Goal: Task Accomplishment & Management: Manage account settings

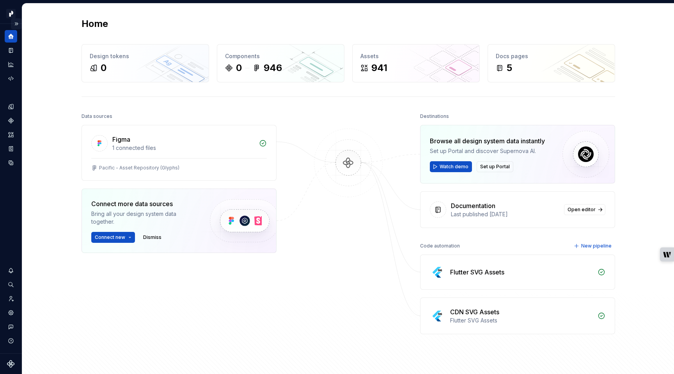
click at [16, 24] on button "Expand sidebar" at bounding box center [16, 23] width 11 height 11
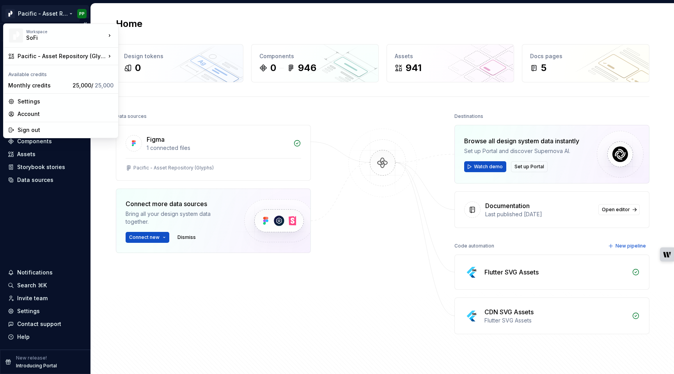
click at [69, 12] on html "Pacific - Asset Repository (Glyphs) PP Version Current draft Home Documentation…" at bounding box center [337, 187] width 674 height 374
click at [160, 311] on html "Pacific - Asset Repository (Glyphs) PP Version Current draft Home Documentation…" at bounding box center [337, 187] width 674 height 374
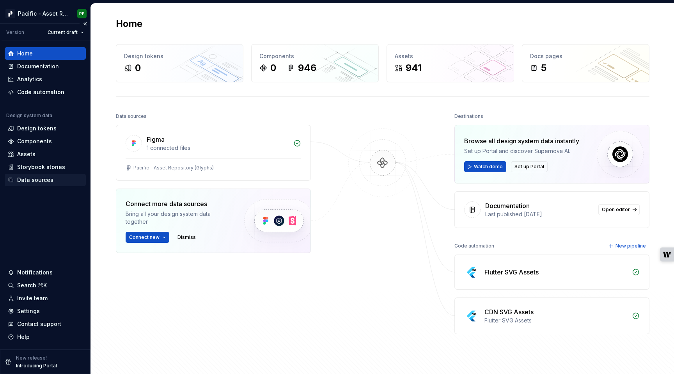
click at [48, 180] on div "Data sources" at bounding box center [35, 180] width 36 height 8
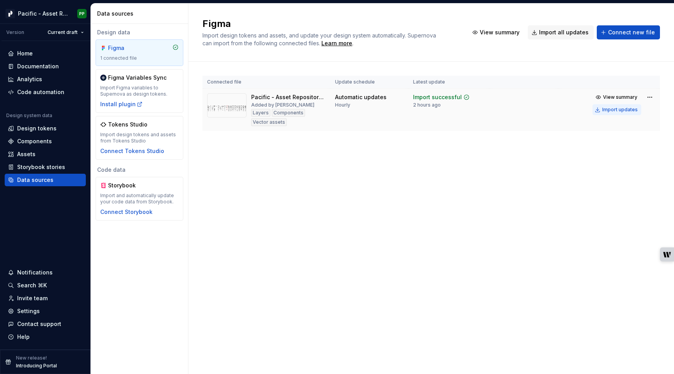
click at [618, 108] on div "Import updates" at bounding box center [619, 109] width 35 height 6
click at [27, 155] on div "Assets" at bounding box center [26, 154] width 18 height 8
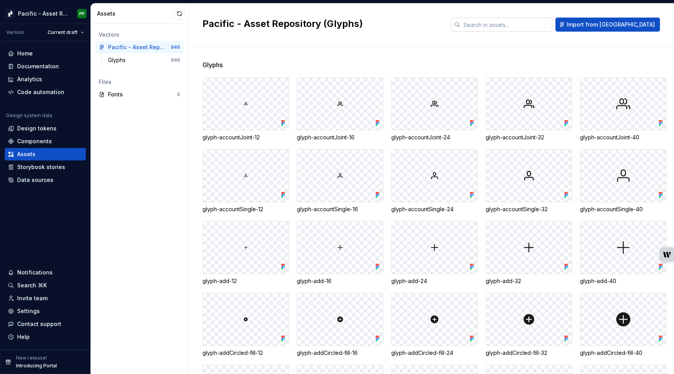
click at [529, 24] on input "text" at bounding box center [506, 25] width 92 height 14
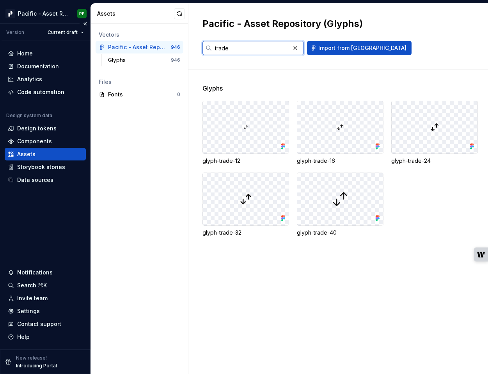
type input "trade"
click at [145, 166] on div "Vectors Pacific - Asset Repository (Glyphs) 946 Glyphs 946 Files Fonts 0" at bounding box center [139, 199] width 97 height 350
click at [296, 48] on button "button" at bounding box center [295, 48] width 11 height 11
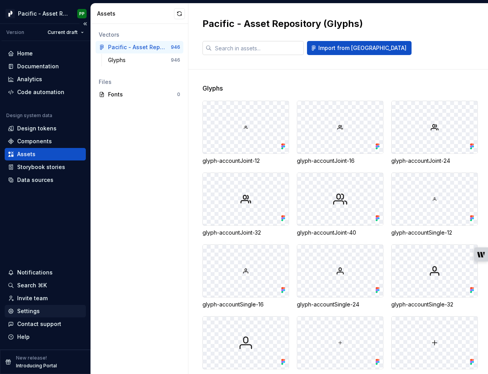
click at [30, 311] on div "Settings" at bounding box center [28, 311] width 23 height 8
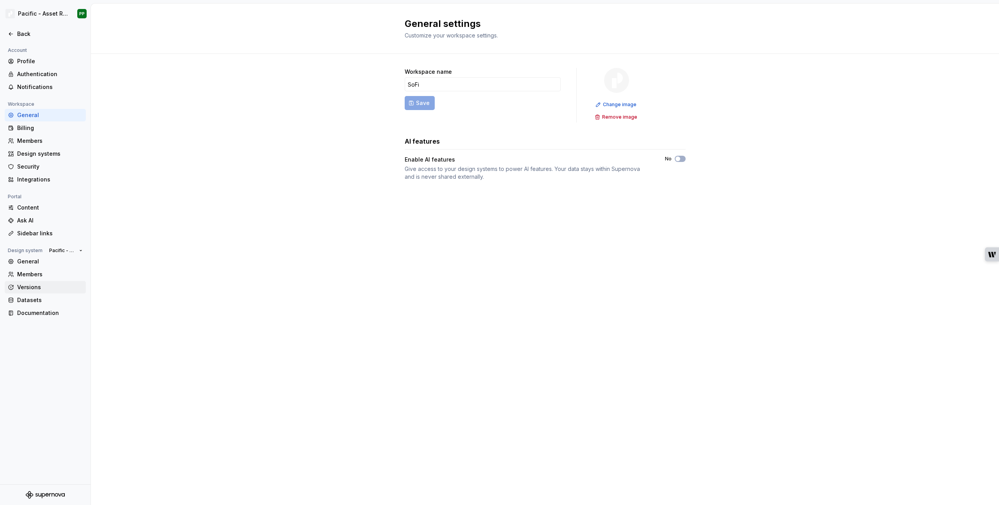
click at [45, 288] on div "Versions" at bounding box center [50, 287] width 66 height 8
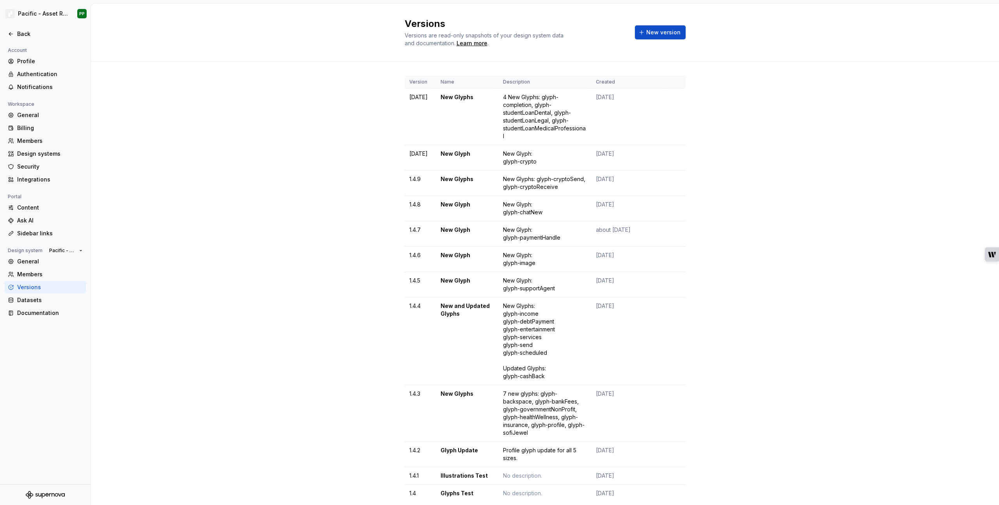
drag, startPoint x: 361, startPoint y: 200, endPoint x: 351, endPoint y: 208, distance: 13.3
click at [361, 200] on div "Version Name Description Created [DATE] New Glyphs 4 New Glyphs: glyph-completi…" at bounding box center [545, 297] width 908 height 470
click at [660, 32] on span "New version" at bounding box center [663, 32] width 34 height 8
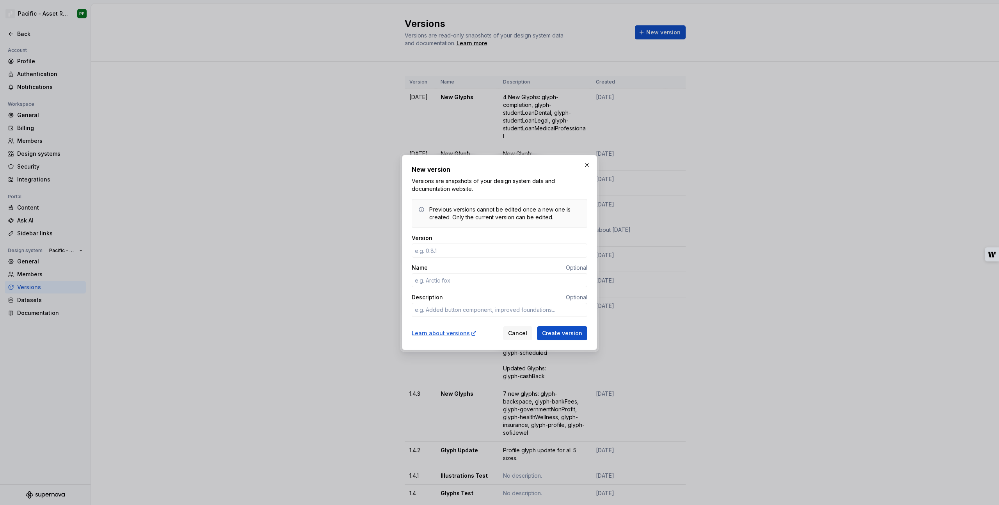
type input "1"
type textarea "*"
type input "[DATE]"
type textarea "*"
type input "N"
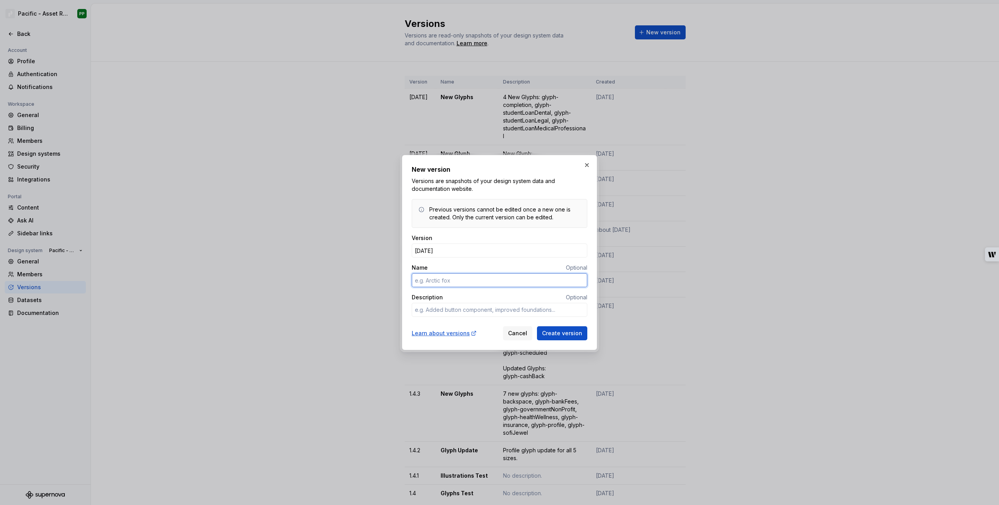
type textarea "*"
type input "New Glyph"
type textarea "*"
click at [478, 312] on textarea "Description" at bounding box center [500, 310] width 176 height 14
type textarea "1"
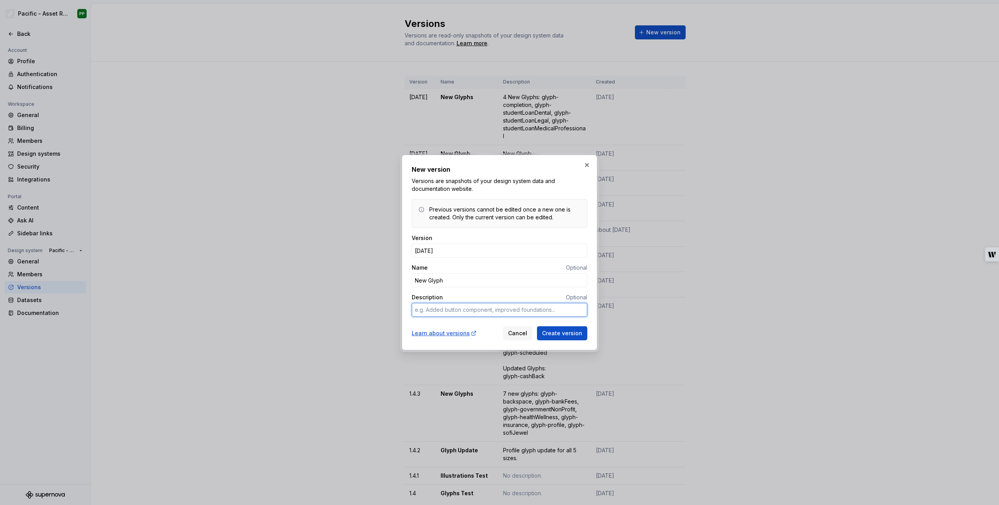
type textarea "*"
type textarea "1"
type textarea "*"
type textarea "1 n"
type textarea "*"
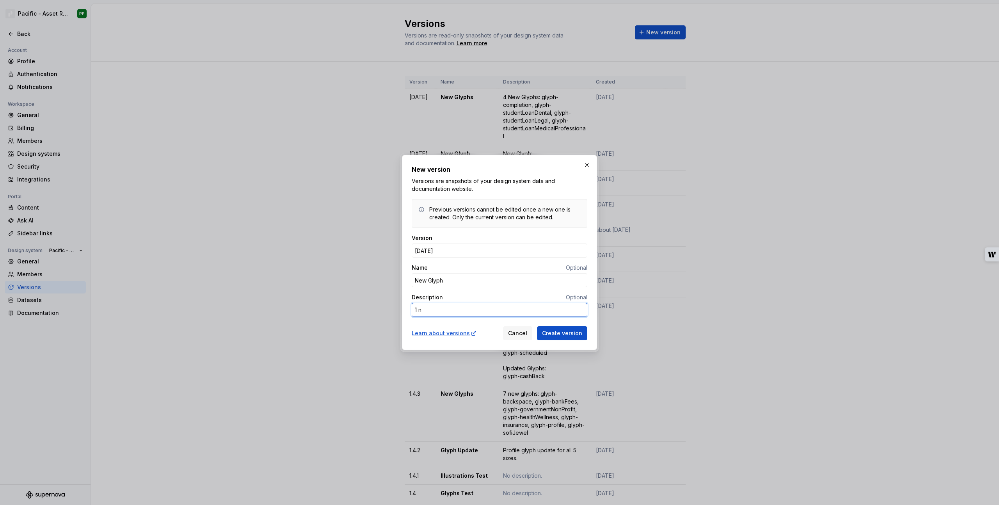
type textarea "1 ne"
type textarea "*"
type textarea "1 new"
type textarea "*"
type textarea "1 new"
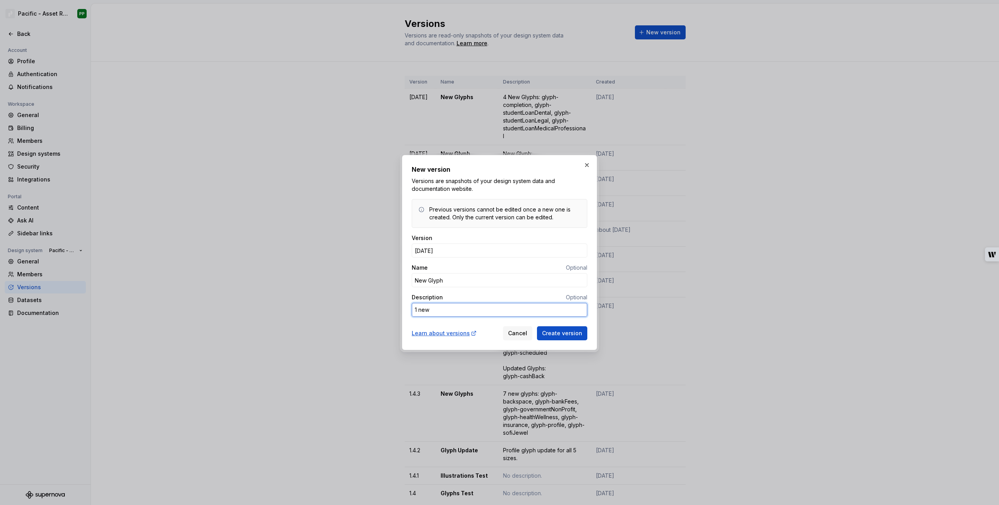
type textarea "*"
type textarea "1 new g"
type textarea "*"
type textarea "1 new gl"
type textarea "*"
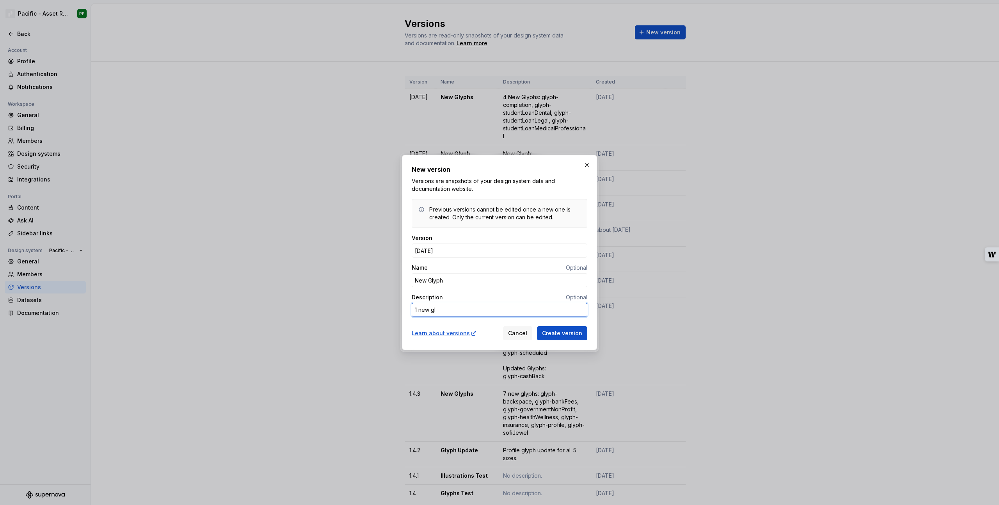
type textarea "1 new gly"
type textarea "*"
type textarea "1 new glyp"
type textarea "*"
type textarea "1 new glyph"
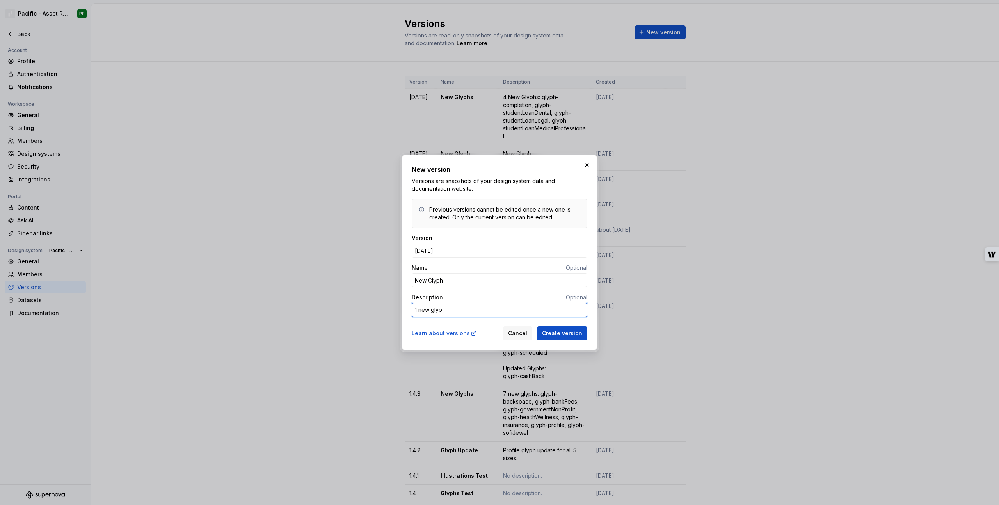
type textarea "*"
type textarea "1 new glyph:"
type textarea "*"
type textarea "1 new glyph:"
type textarea "*"
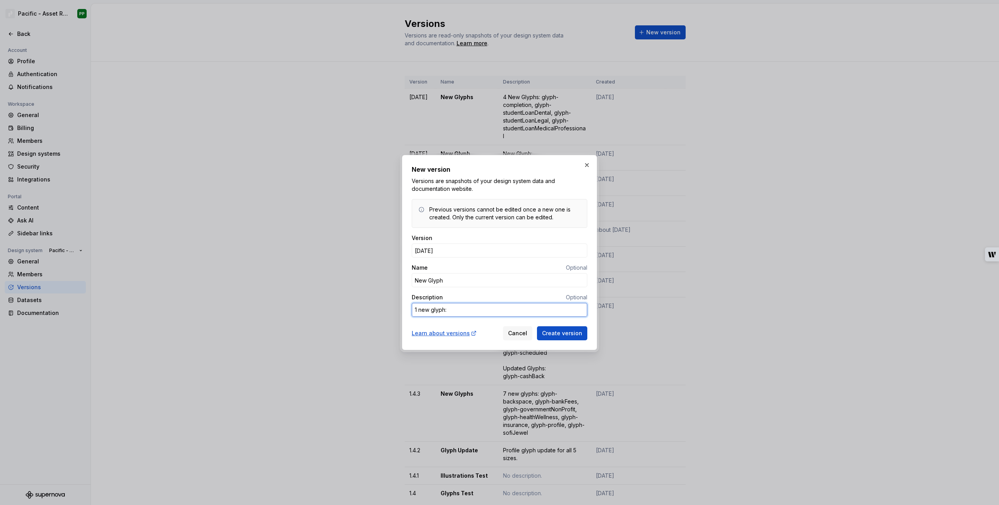
type textarea "1 new glyph:"
type textarea "*"
type textarea "1 new glyph:"
type textarea "*"
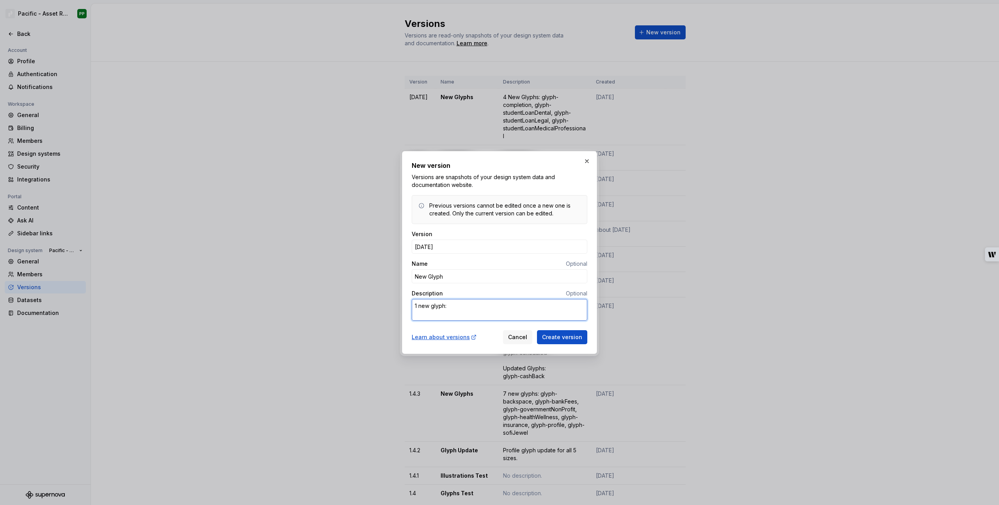
type textarea "1 new glyph: g"
type textarea "*"
type textarea "1 new glyph: gl"
type textarea "*"
type textarea "1 new glyph: gly"
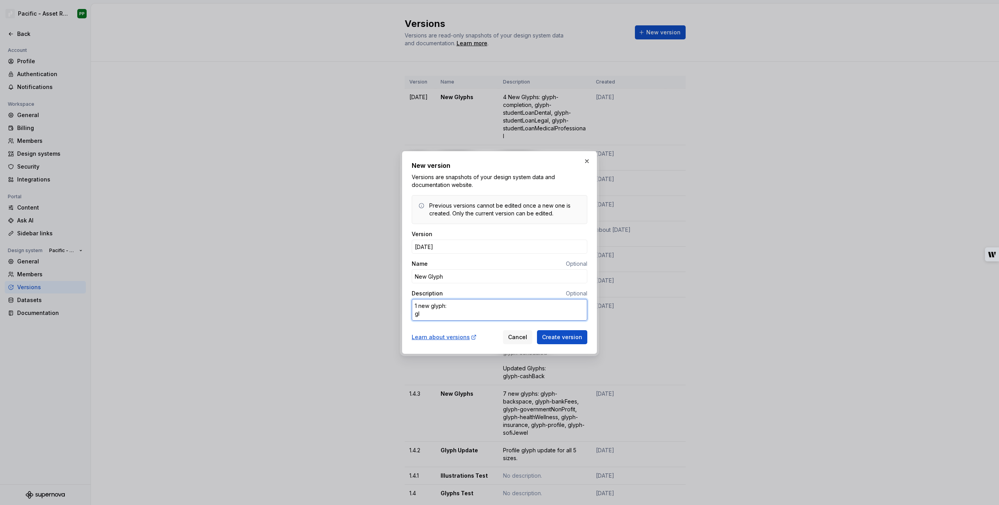
type textarea "*"
type textarea "1 new glyph: glyp"
type textarea "*"
type textarea "1 new glyph: glyph"
type textarea "*"
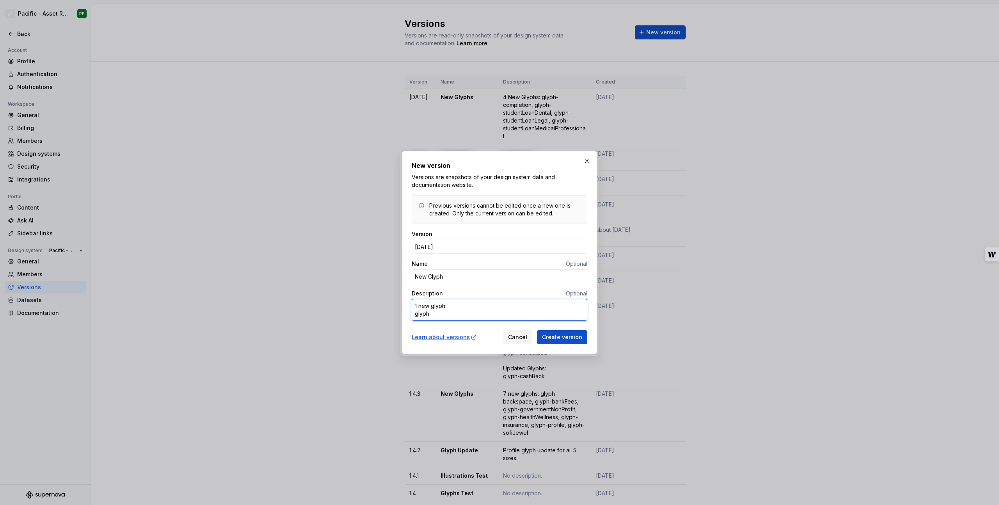
type textarea "1 new glyph: glyph-"
type textarea "*"
type textarea "1 new glyph: glyph-t"
type textarea "*"
type textarea "1 new glyph: glyph-tr"
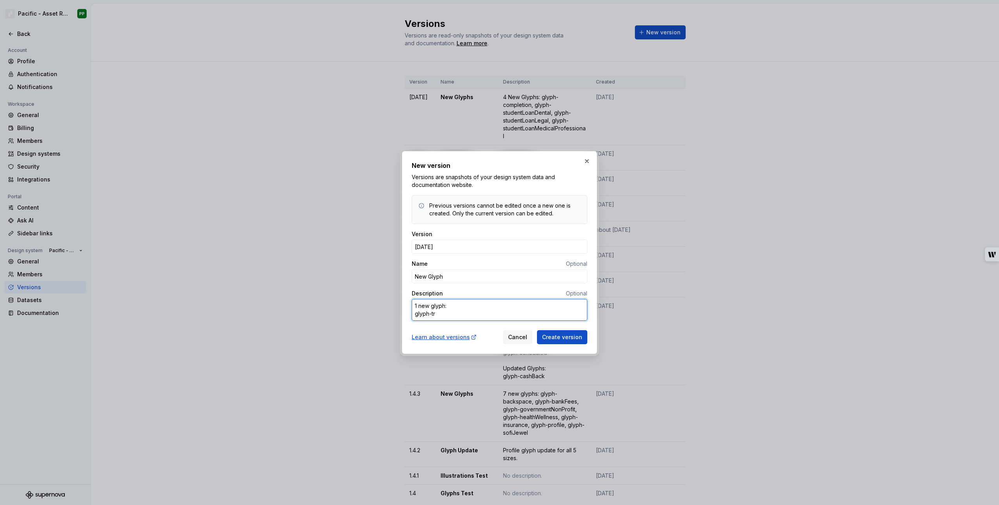
type textarea "*"
type textarea "1 new glyph: glyph-tra"
type textarea "*"
type textarea "1 new glyph: glyph-trad"
type textarea "*"
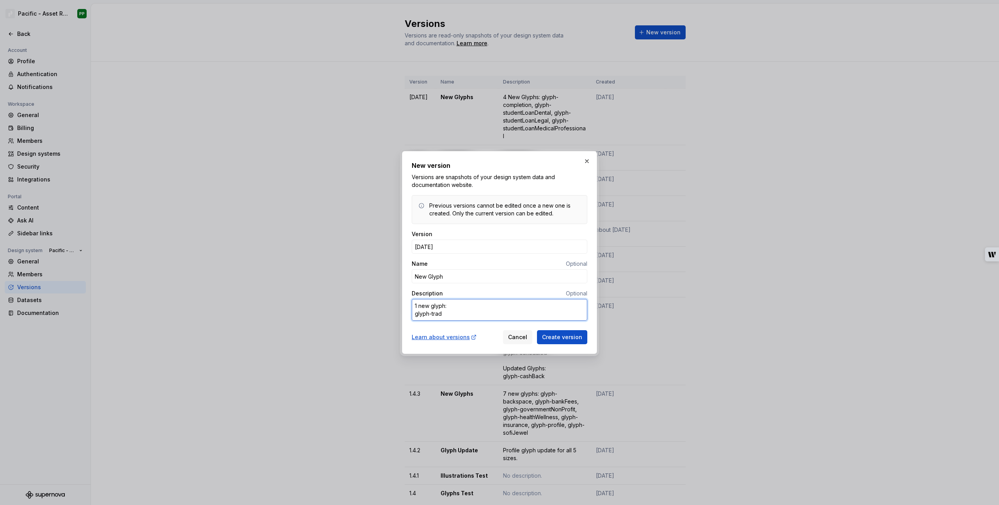
type textarea "1 new glyph: glyph-trade"
type textarea "*"
type textarea "1 new glyph: glyph-trade"
click at [562, 339] on span "Create version" at bounding box center [562, 337] width 40 height 8
type textarea "*"
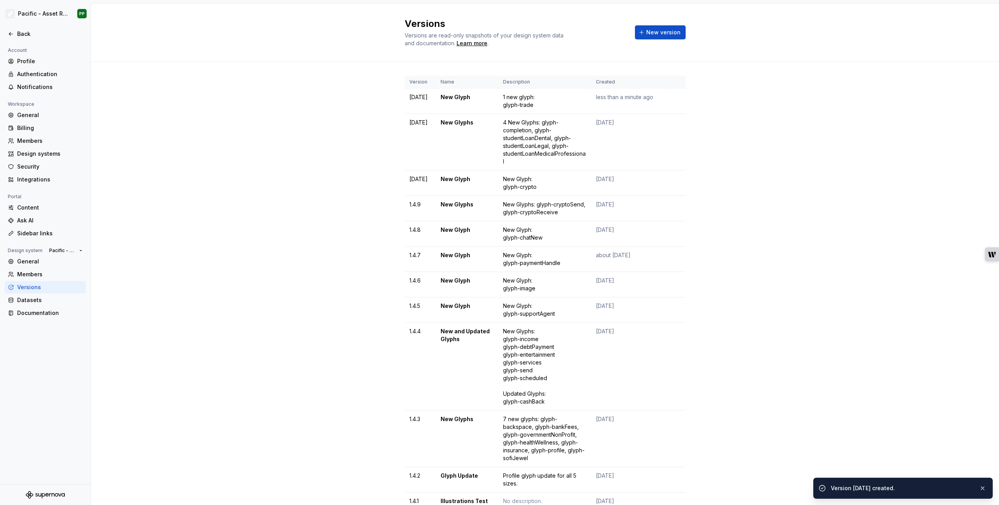
click at [18, 27] on div at bounding box center [45, 26] width 90 height 4
click at [18, 30] on div "Back" at bounding box center [50, 34] width 66 height 8
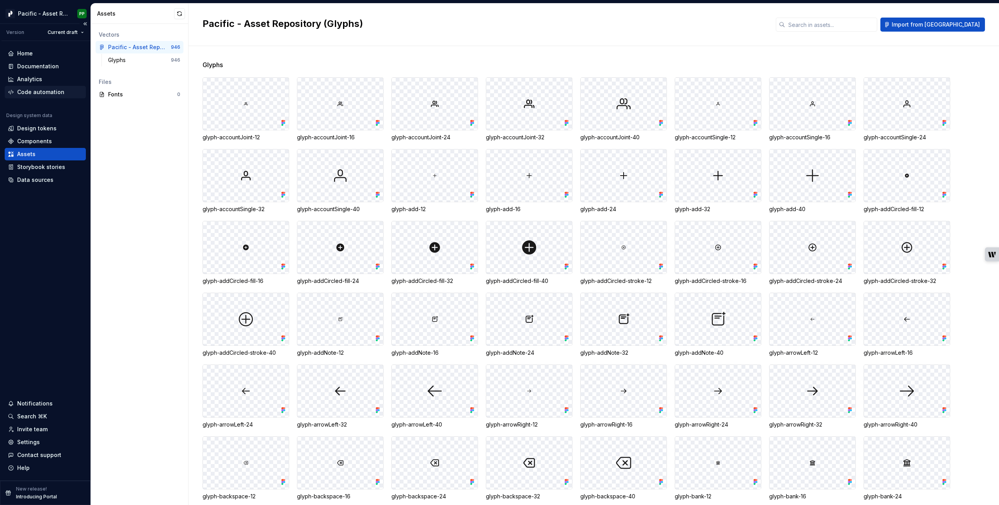
click at [34, 90] on div "Code automation" at bounding box center [40, 92] width 47 height 8
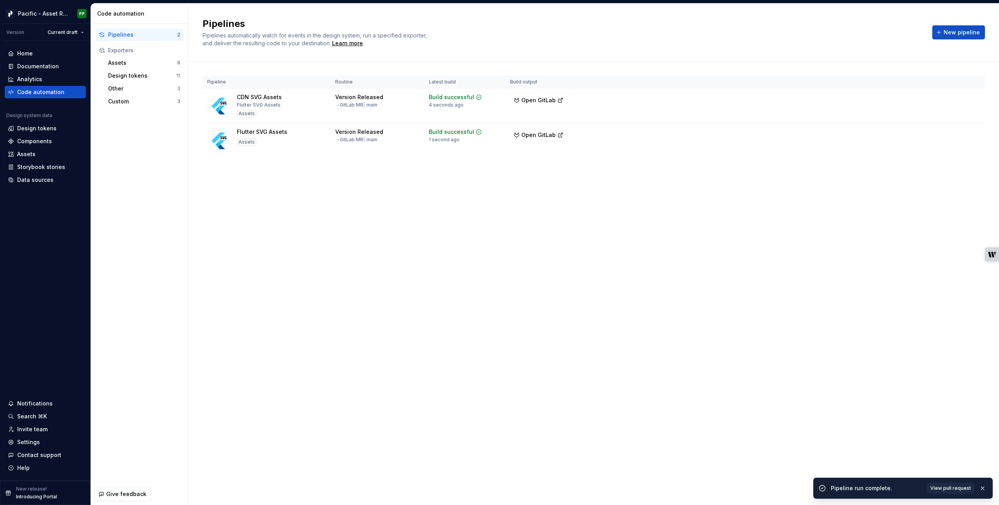
click at [289, 300] on div "Pipelines Pipelines automatically watch for events in the design system, run a …" at bounding box center [593, 254] width 810 height 501
click at [58, 14] on html "Pacific - Asset Repository (Glyphs) PP Version Current draft Home Documentation…" at bounding box center [499, 252] width 999 height 505
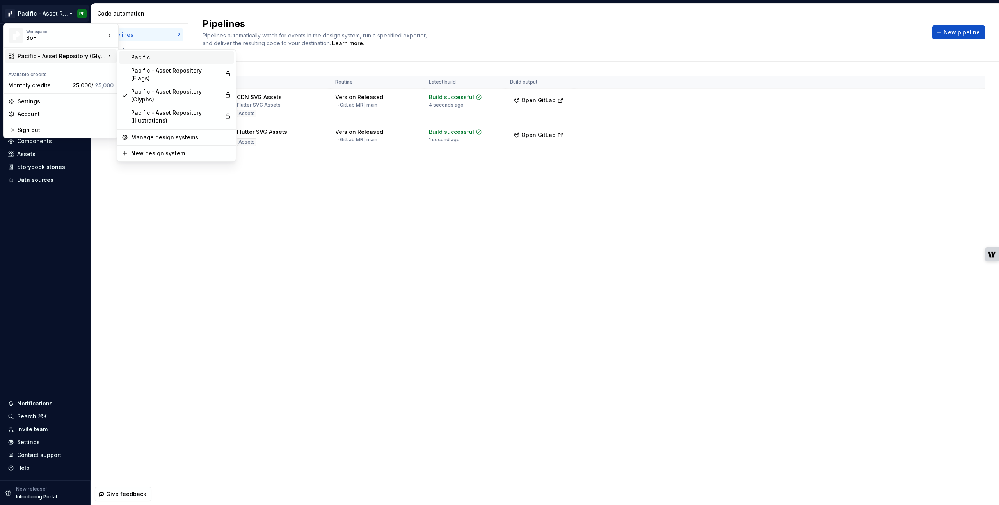
click at [146, 55] on div "Pacific" at bounding box center [181, 57] width 100 height 8
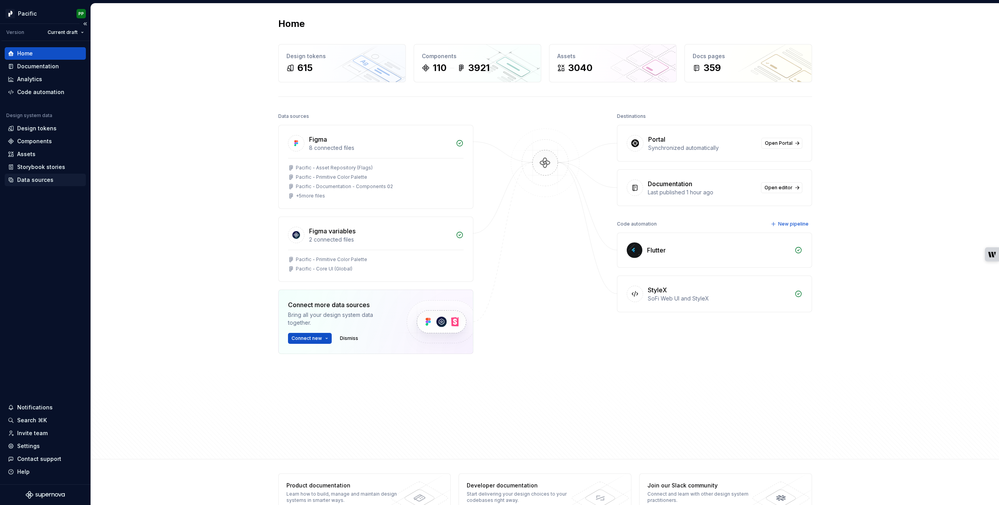
click at [44, 179] on div "Data sources" at bounding box center [35, 180] width 36 height 8
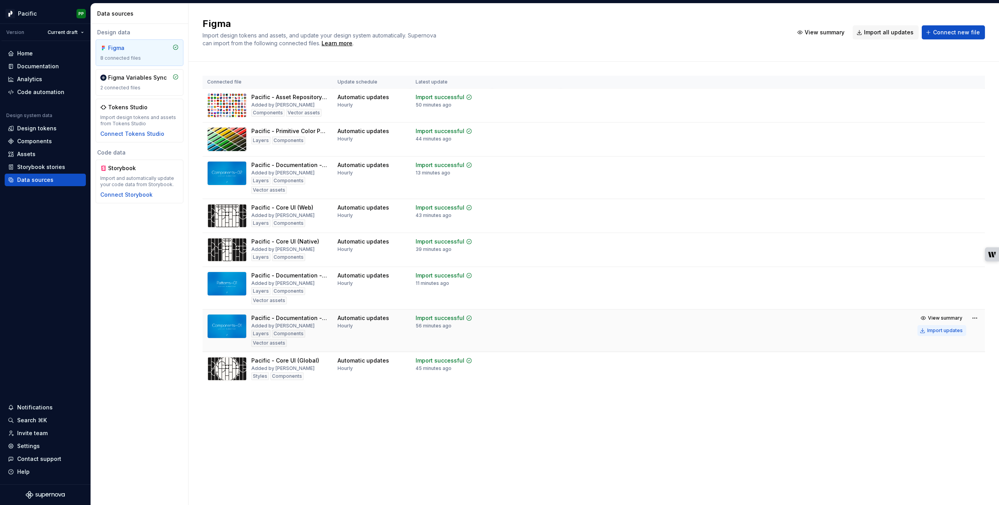
click at [674, 330] on div "Import updates" at bounding box center [944, 330] width 35 height 6
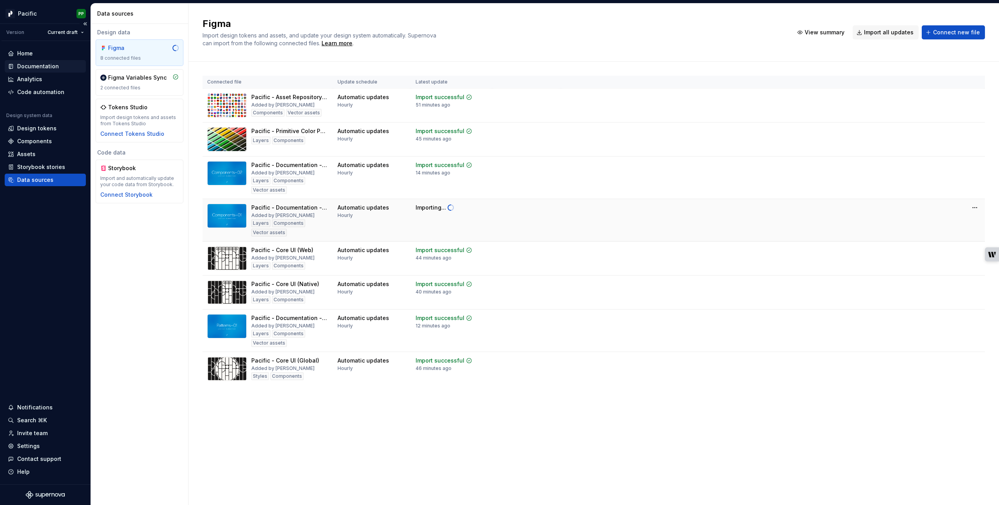
click at [39, 66] on div "Documentation" at bounding box center [38, 66] width 42 height 8
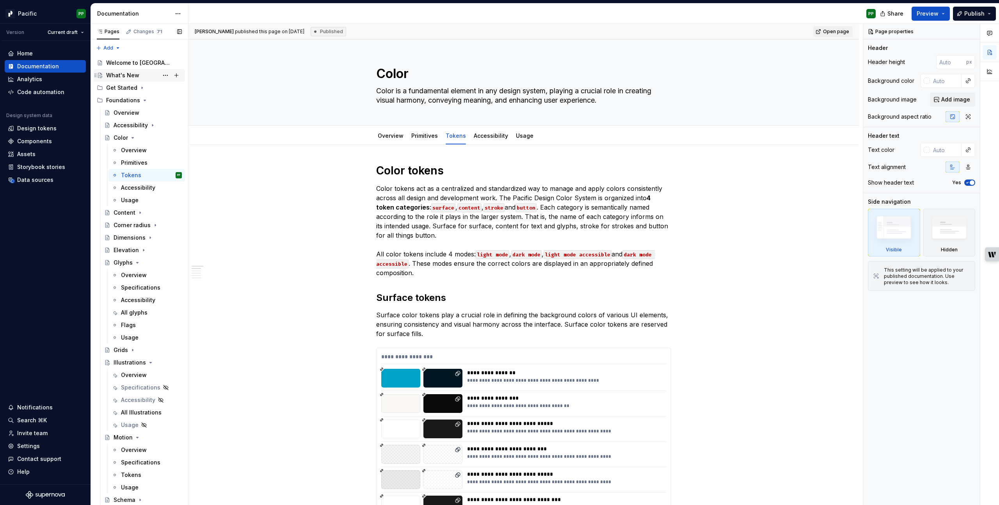
click at [138, 75] on div "What's New" at bounding box center [144, 75] width 76 height 11
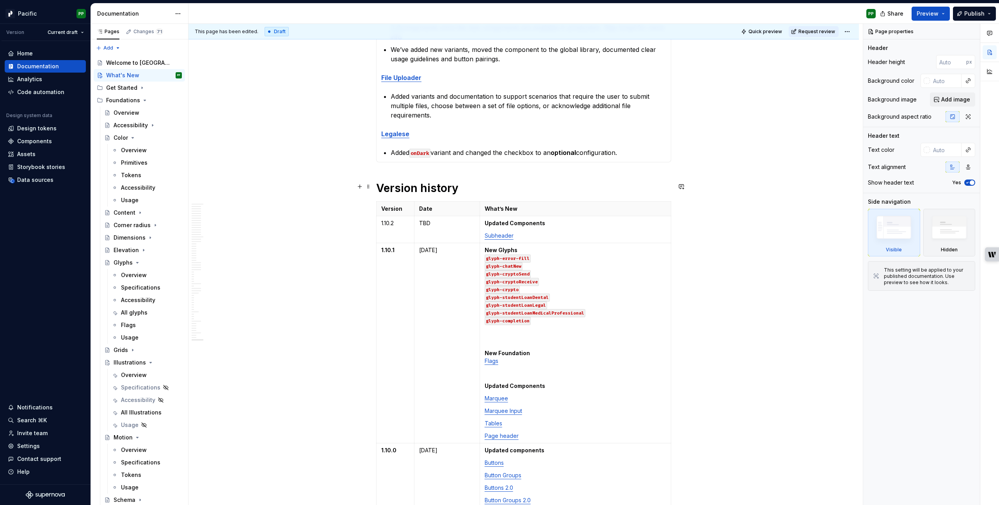
scroll to position [359, 0]
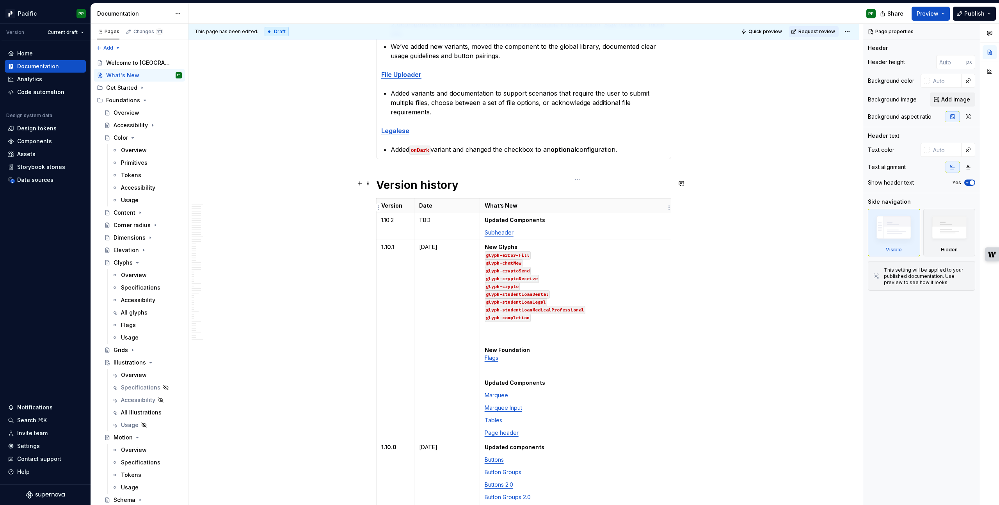
click at [562, 229] on p "Subheader" at bounding box center [574, 233] width 181 height 8
type textarea "*"
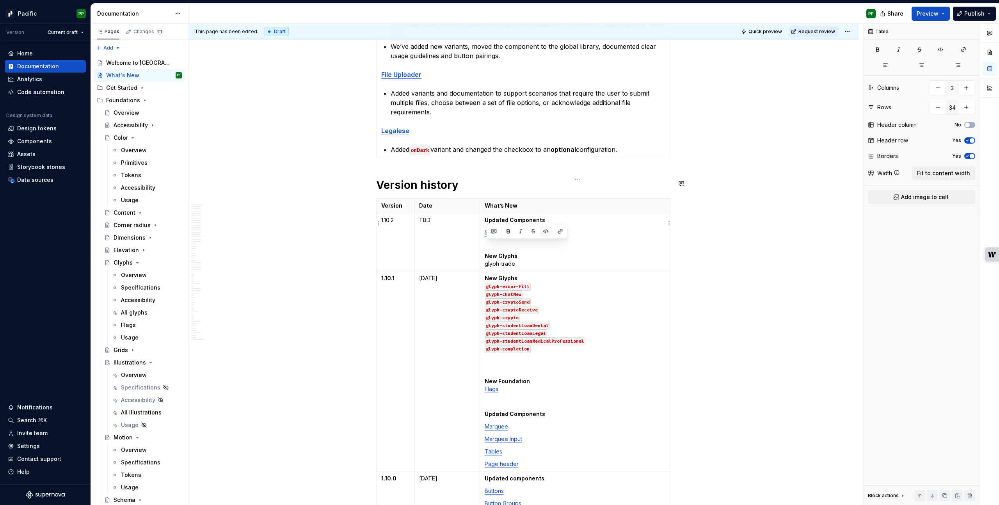
click at [550, 229] on button "button" at bounding box center [545, 231] width 11 height 11
click at [543, 247] on p "Subheader New Glyphs glyph-trade" at bounding box center [574, 248] width 181 height 39
click at [540, 248] on p "Subheader New Glyphs glyph-trade" at bounding box center [574, 248] width 181 height 39
click at [539, 247] on p "Subheader New Glyphs glyph-trade" at bounding box center [574, 248] width 181 height 39
drag, startPoint x: 408, startPoint y: 201, endPoint x: 380, endPoint y: 201, distance: 28.5
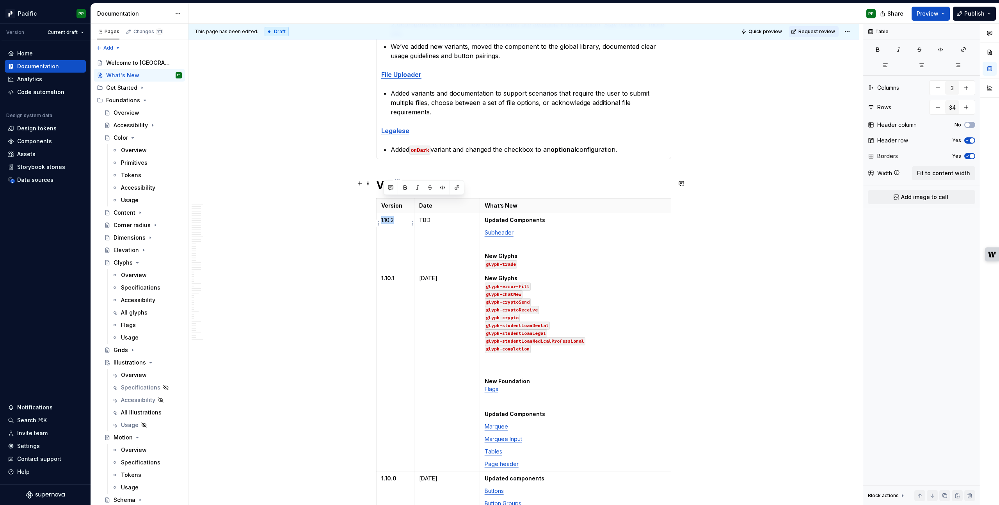
click at [380, 213] on td "1.10.2" at bounding box center [395, 242] width 38 height 58
click at [571, 244] on p "Subheader New Glyphs glyph-trade" at bounding box center [574, 248] width 181 height 39
click at [557, 216] on p "Updated Components" at bounding box center [574, 220] width 181 height 8
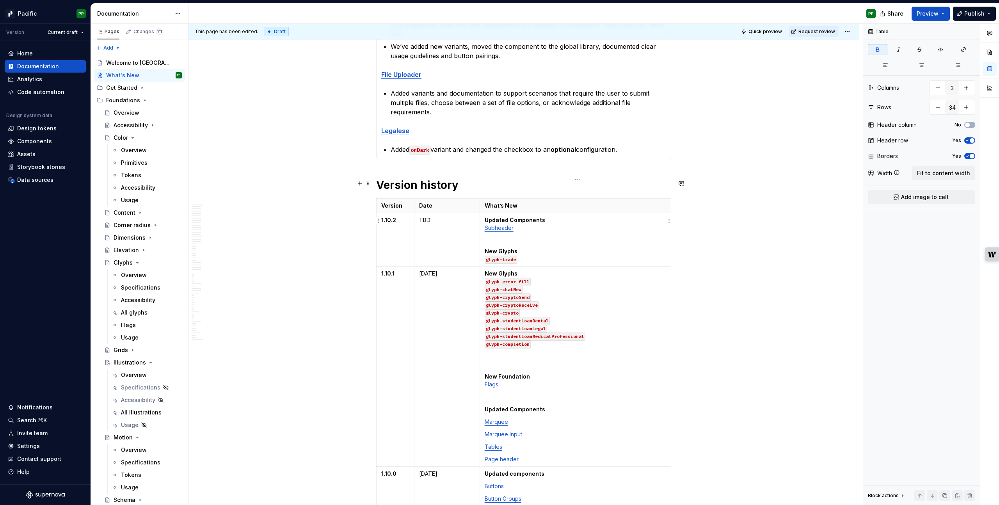
click at [568, 216] on p "Updated Components Subheader New Glyphs glyph-trade" at bounding box center [574, 239] width 181 height 47
click at [537, 241] on p "Updated Components Subheader New Glyphs glyph-trade" at bounding box center [574, 239] width 181 height 47
click at [530, 221] on p "Updated Components Subheader New Glyphs glyph-trade" at bounding box center [574, 239] width 181 height 47
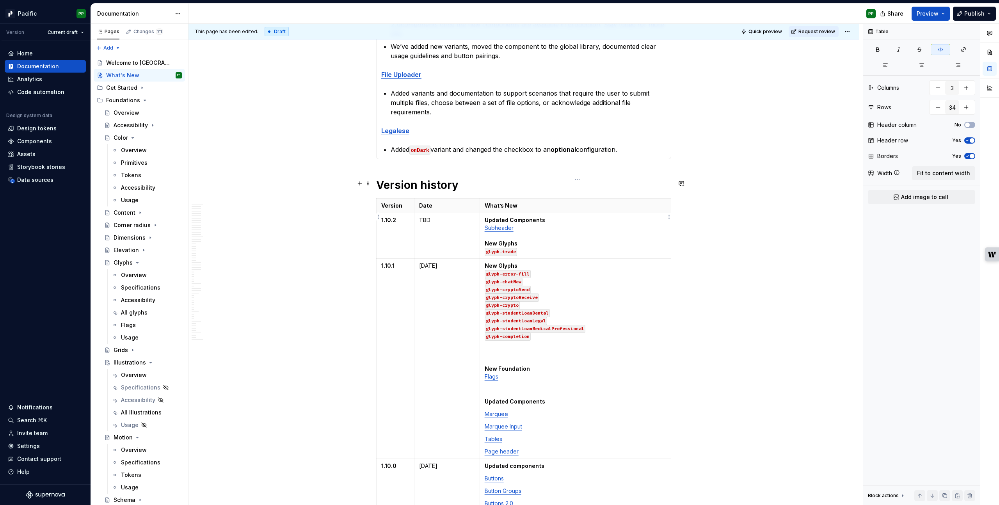
click at [554, 234] on p "Updated Components Subheader New Glyphs glyph-trade" at bounding box center [574, 235] width 181 height 39
type textarea "*"
